Goal: Transaction & Acquisition: Purchase product/service

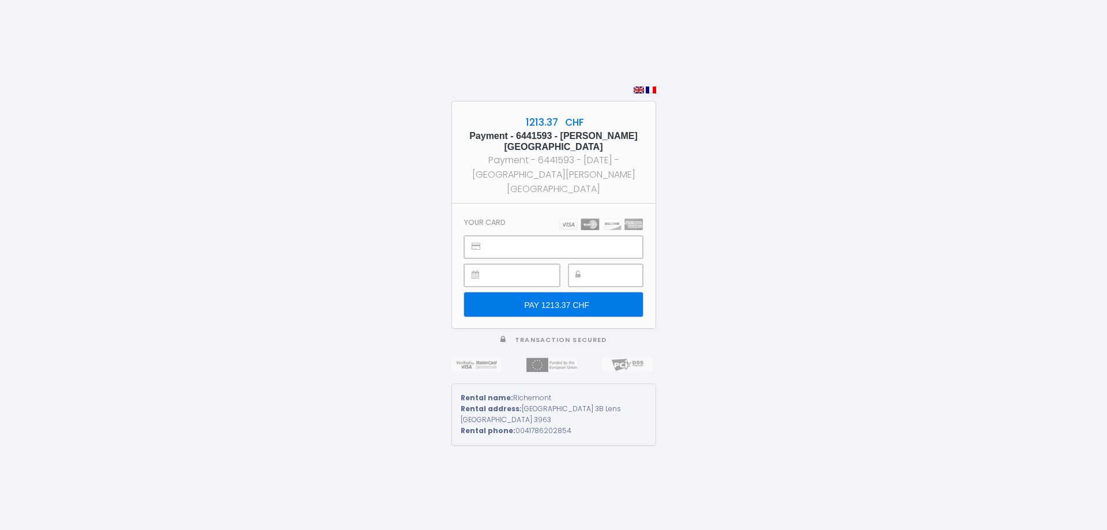
click at [530, 296] on input "PAY 1213.37 CHF" at bounding box center [553, 304] width 178 height 24
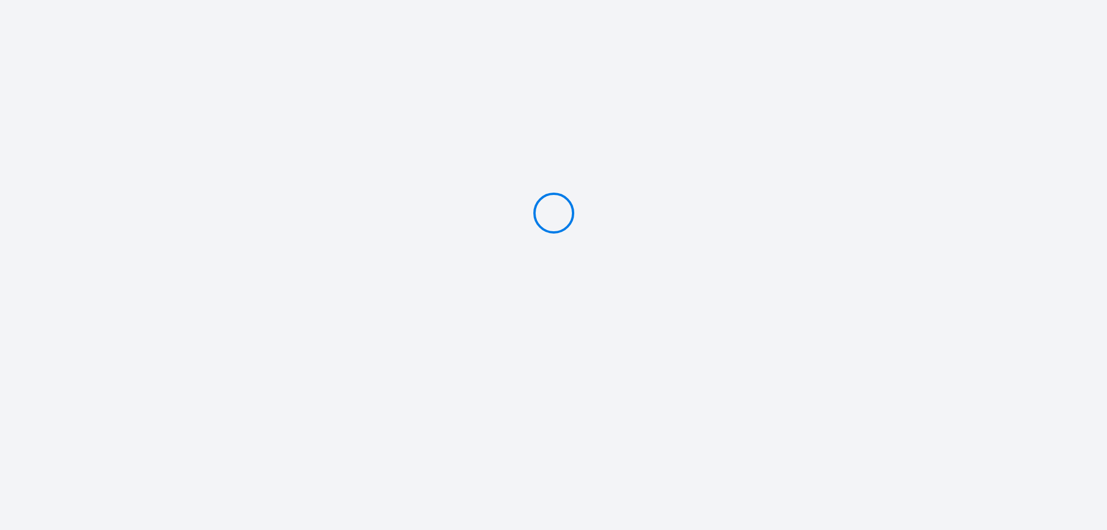
type input "PAY 1213.37 CHF"
select select
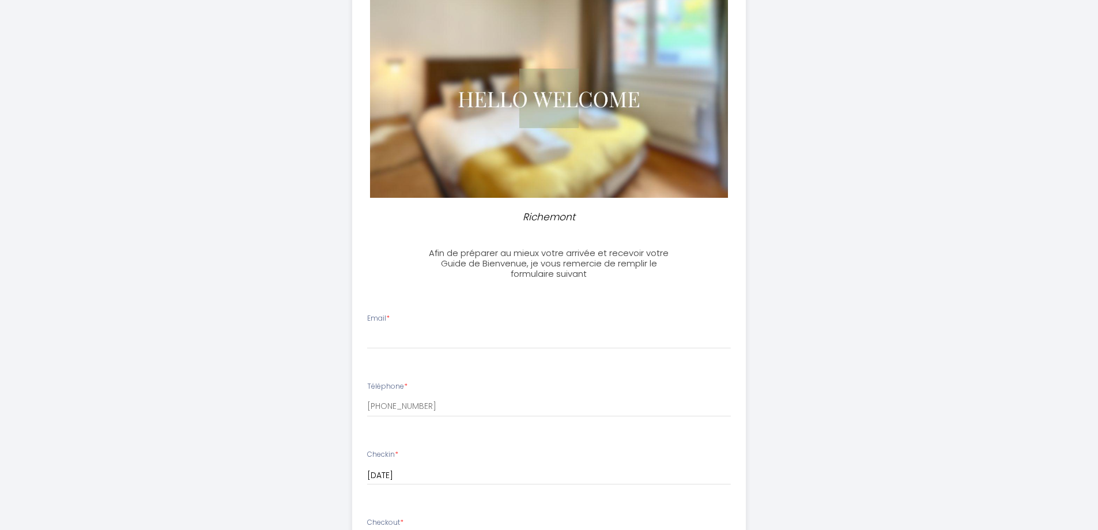
scroll to position [115, 0]
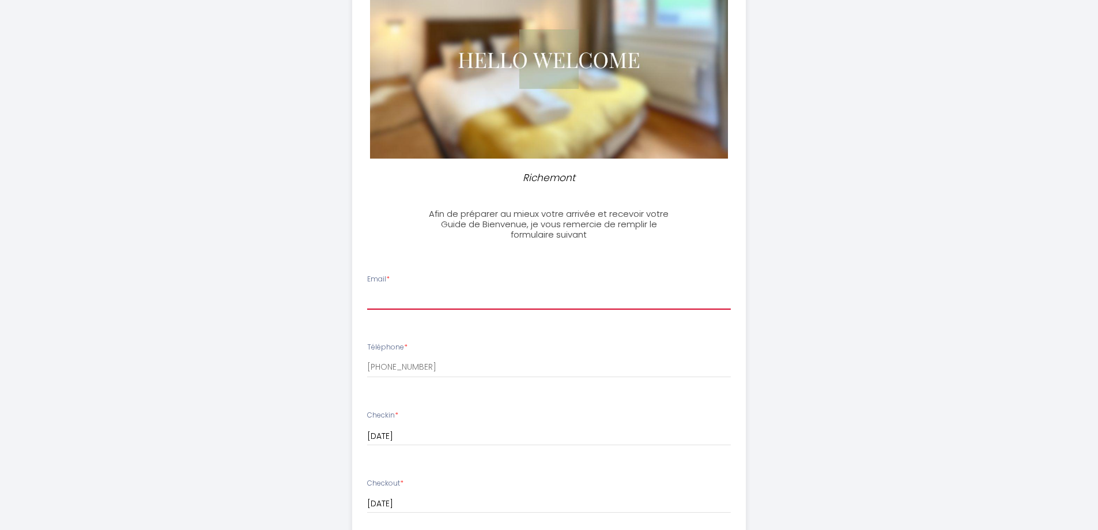
click at [506, 302] on input "Email *" at bounding box center [549, 299] width 364 height 21
type input "[EMAIL_ADDRESS][DOMAIN_NAME]"
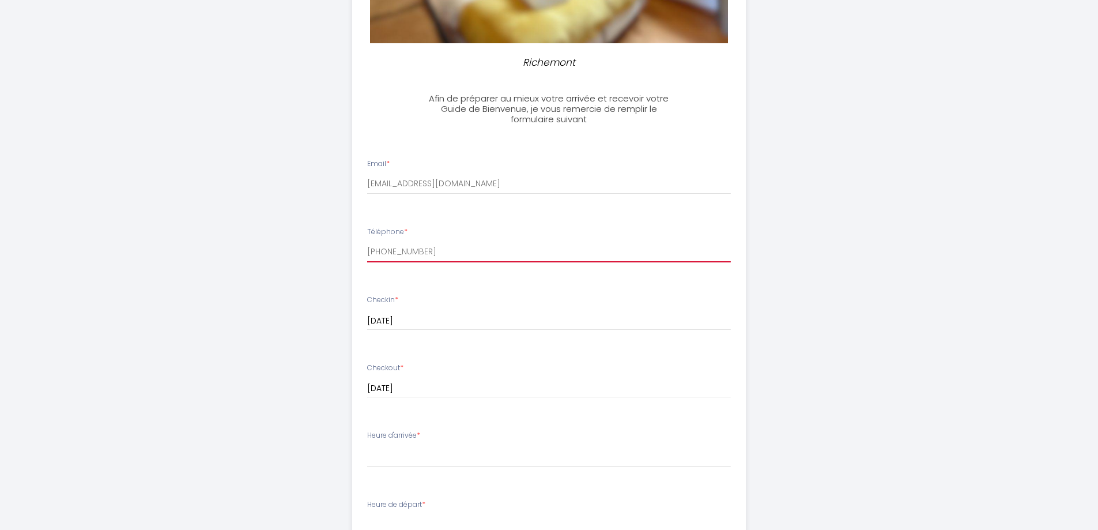
scroll to position [288, 0]
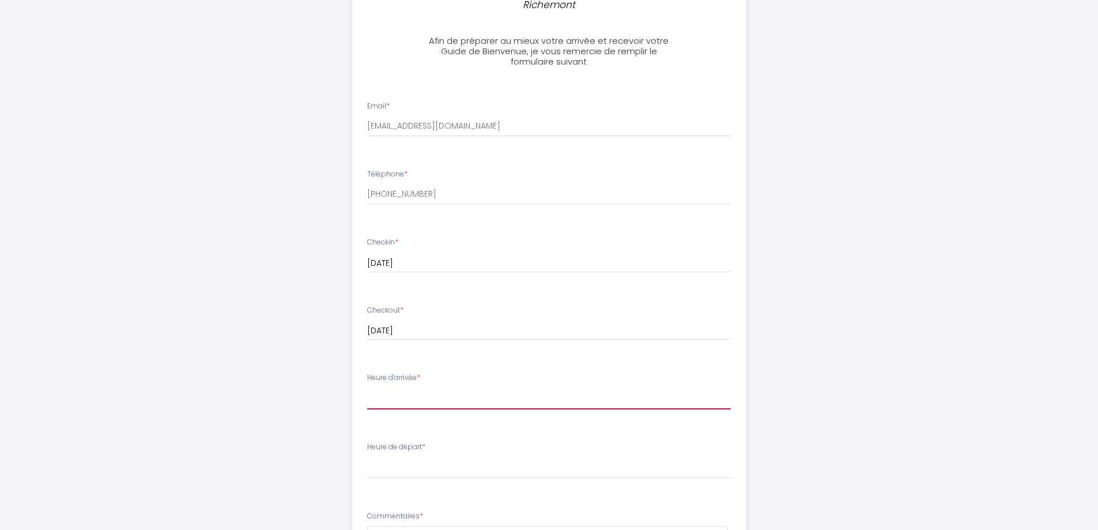
click at [431, 394] on select "15:00 15:30 16:00 16:30 17:00 17:30 18:00 18:30 19:00 19:30 20:00 20:30 21:00 2…" at bounding box center [549, 398] width 364 height 22
select select "18:30"
click at [367, 387] on select "15:00 15:30 16:00 16:30 17:00 17:30 18:00 18:30 19:00 19:30 20:00 20:30 21:00 2…" at bounding box center [549, 398] width 364 height 22
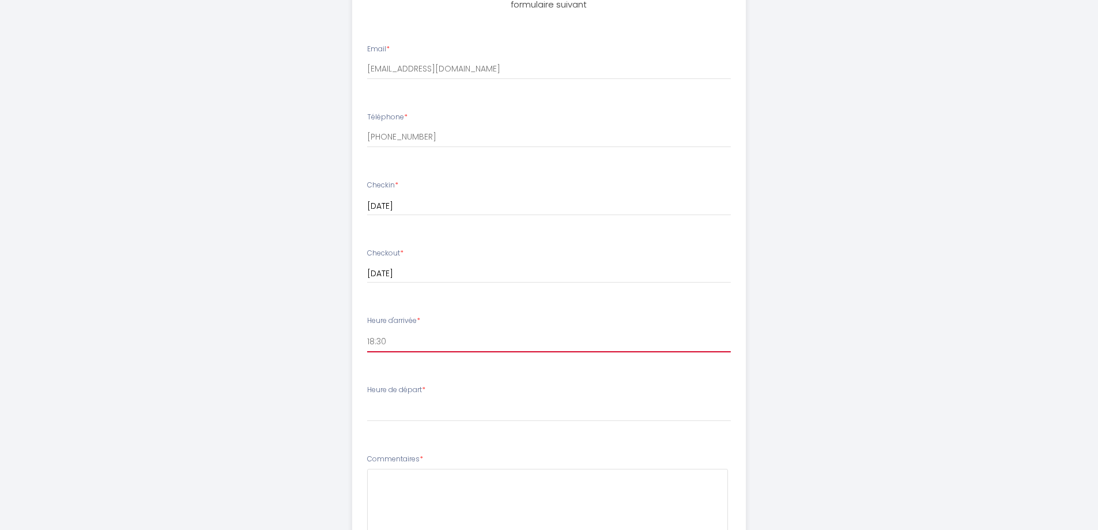
scroll to position [346, 0]
click at [415, 417] on select "00:00 00:30 01:00 01:30 02:00 02:30 03:00 03:30 04:00 04:30 05:00 05:30 06:00 0…" at bounding box center [549, 410] width 364 height 22
select select "11:00"
click at [367, 399] on select "00:00 00:30 01:00 01:30 02:00 02:30 03:00 03:30 04:00 04:30 05:00 05:30 06:00 0…" at bounding box center [549, 410] width 364 height 22
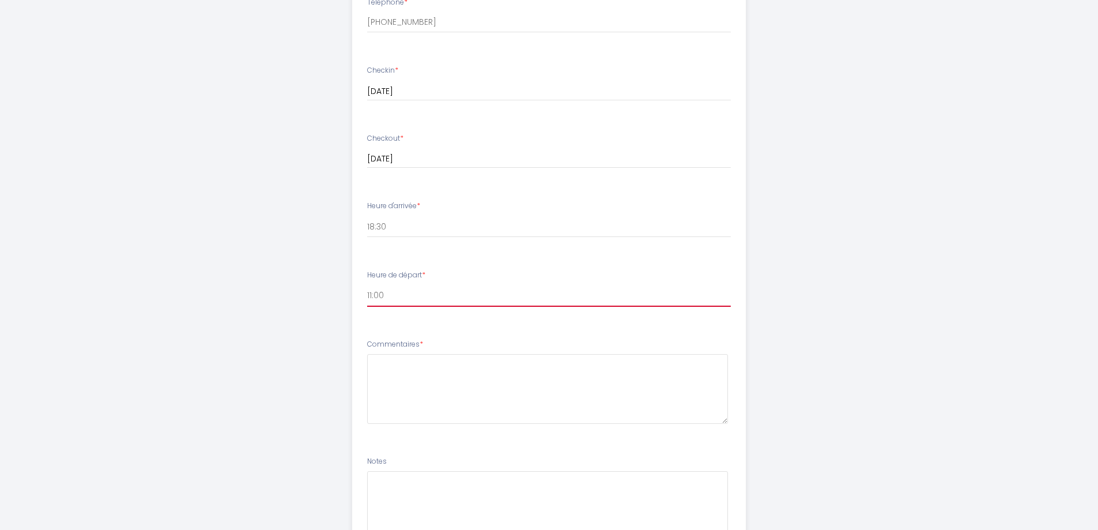
scroll to position [461, 0]
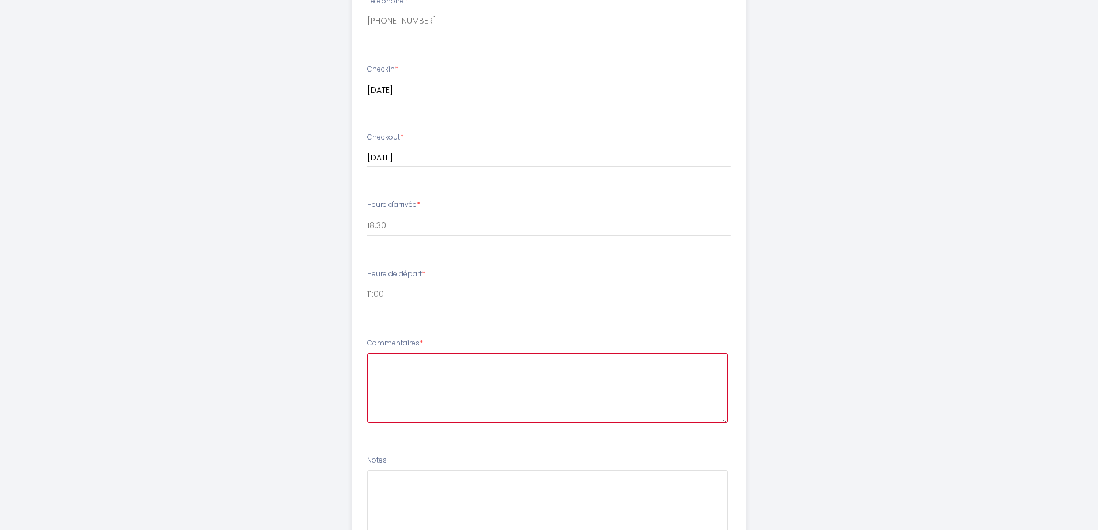
click at [409, 378] on textarea at bounding box center [547, 388] width 361 height 70
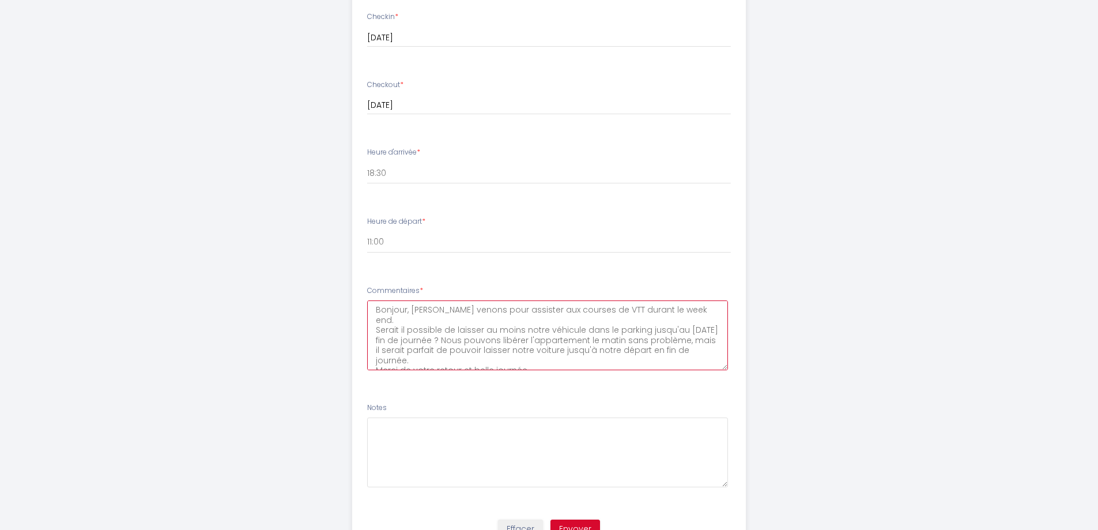
scroll to position [569, 0]
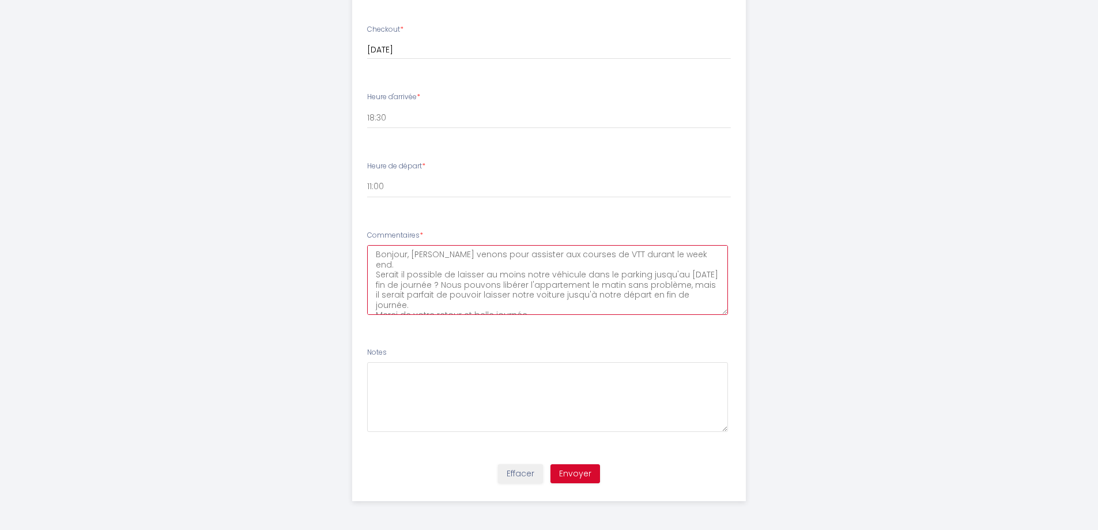
type textarea "Bonjour, [PERSON_NAME] venons pour assister aux courses de VTT durant le week e…"
click at [582, 477] on button "Envoyer" at bounding box center [576, 474] width 50 height 20
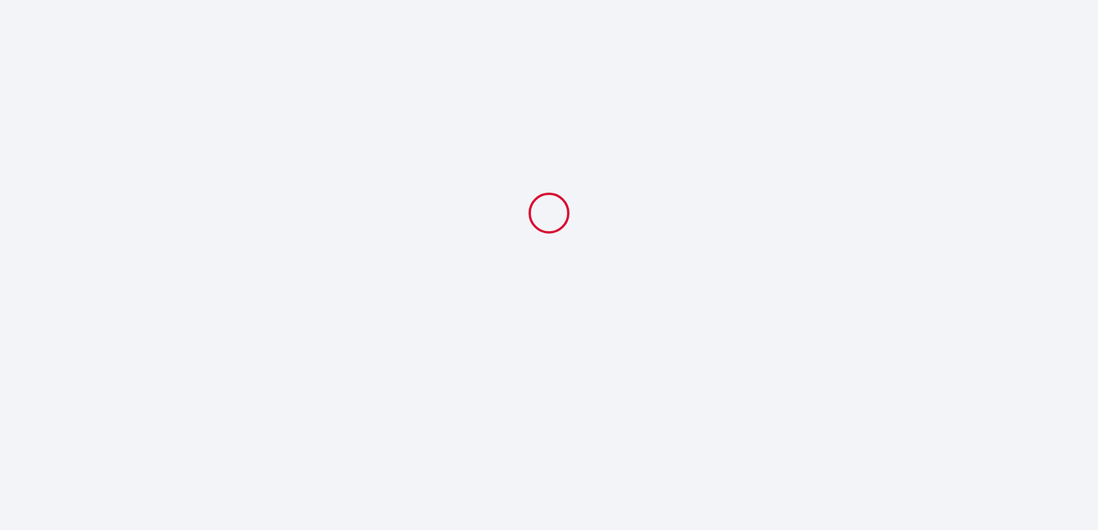
scroll to position [0, 0]
select select "18:30"
select select "11:00"
